Goal: Task Accomplishment & Management: Complete application form

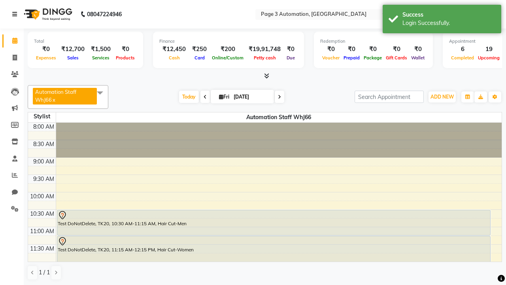
click at [16, 14] on icon at bounding box center [14, 14] width 5 height 6
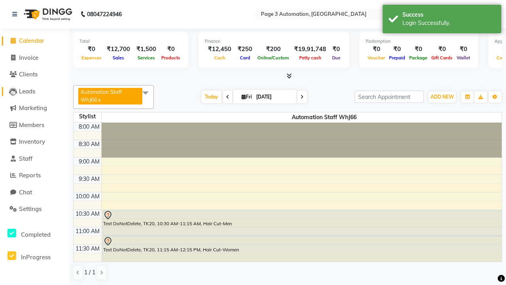
click at [34, 91] on span "Leads" at bounding box center [27, 91] width 16 height 8
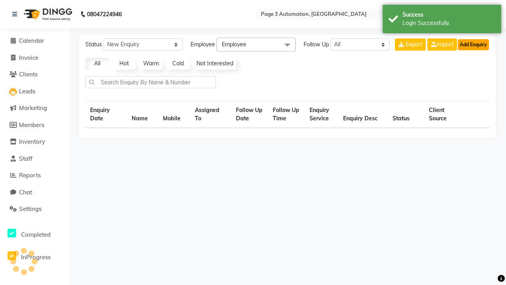
click at [473, 44] on button "Add Enquiry" at bounding box center [473, 44] width 31 height 11
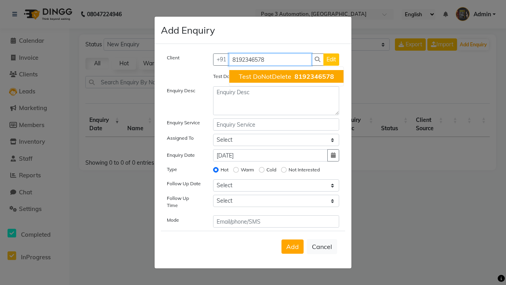
click at [286, 76] on span "Test DoNotDelete" at bounding box center [265, 76] width 53 height 8
type input "8192346578"
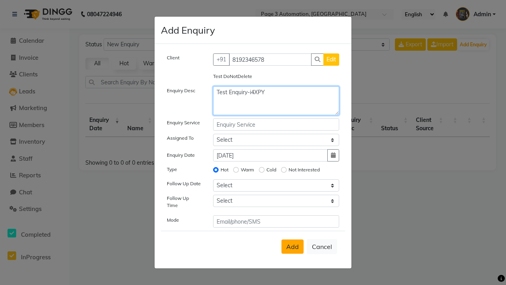
type textarea "Test Enquiry-i4XPY"
click at [292, 246] on span "Add" at bounding box center [292, 246] width 13 height 8
select select
radio input "false"
select select
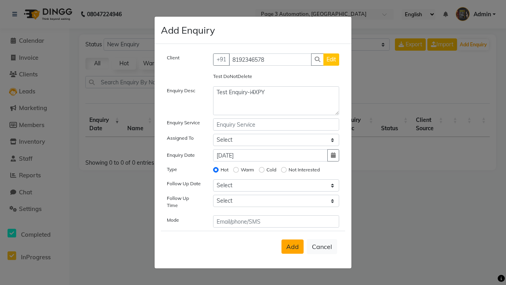
select select
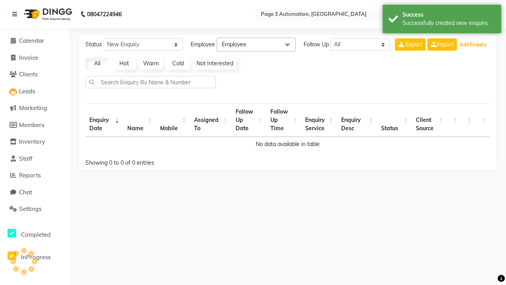
select select "10"
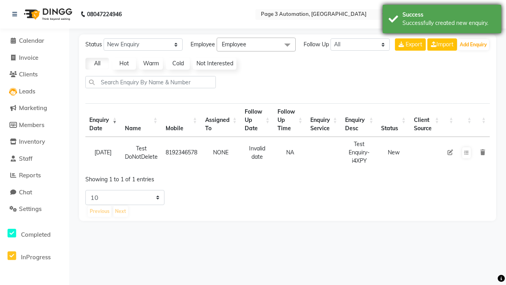
click at [442, 20] on div "Successfully created new enquiry." at bounding box center [448, 23] width 93 height 8
